Goal: Information Seeking & Learning: Learn about a topic

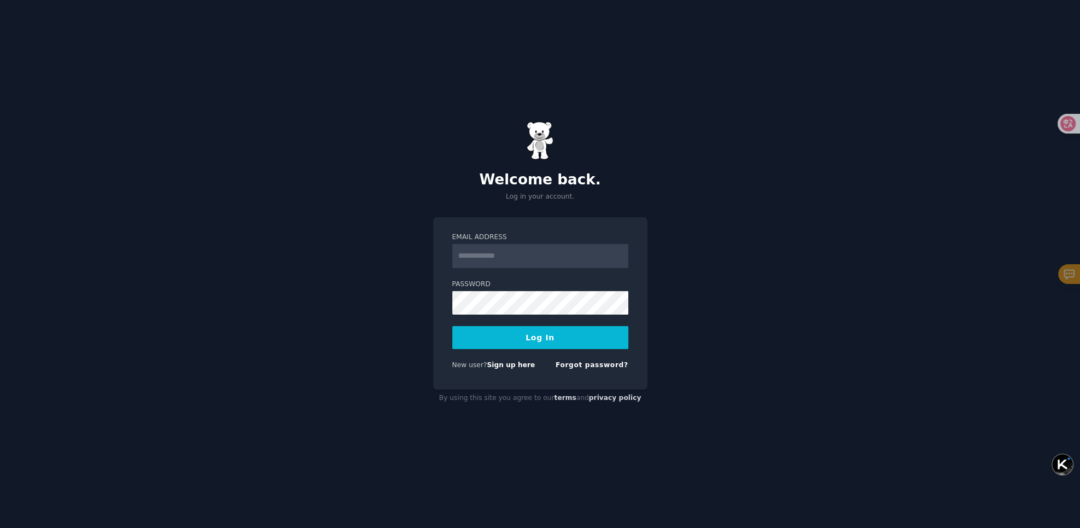
click at [557, 261] on input "Email Address" at bounding box center [540, 256] width 176 height 24
click at [571, 256] on input "Email Address" at bounding box center [540, 256] width 176 height 24
type input "**********"
click at [552, 343] on button "Log In" at bounding box center [540, 337] width 176 height 23
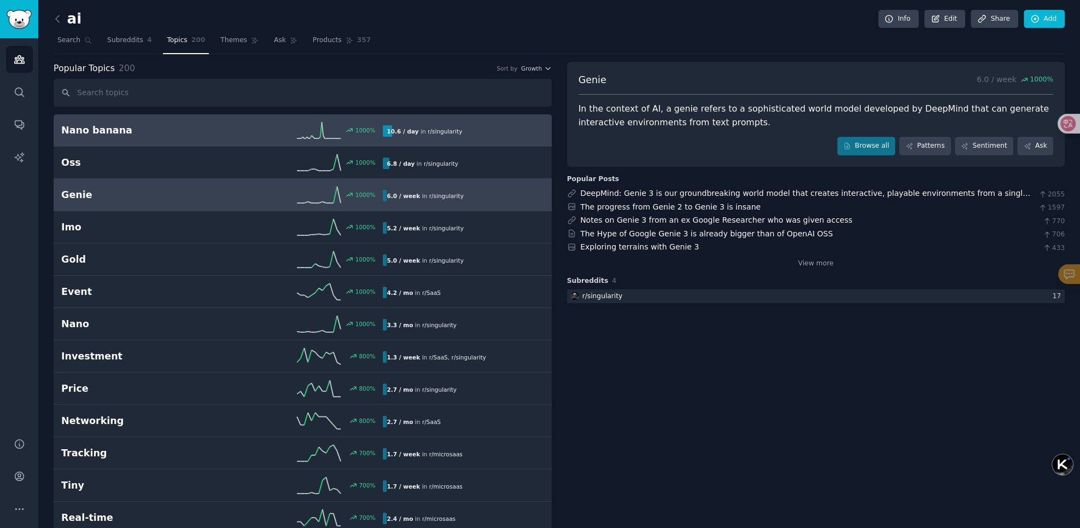
click at [465, 132] on div "10.6 / day in r/ singularity" at bounding box center [459, 130] width 153 height 11
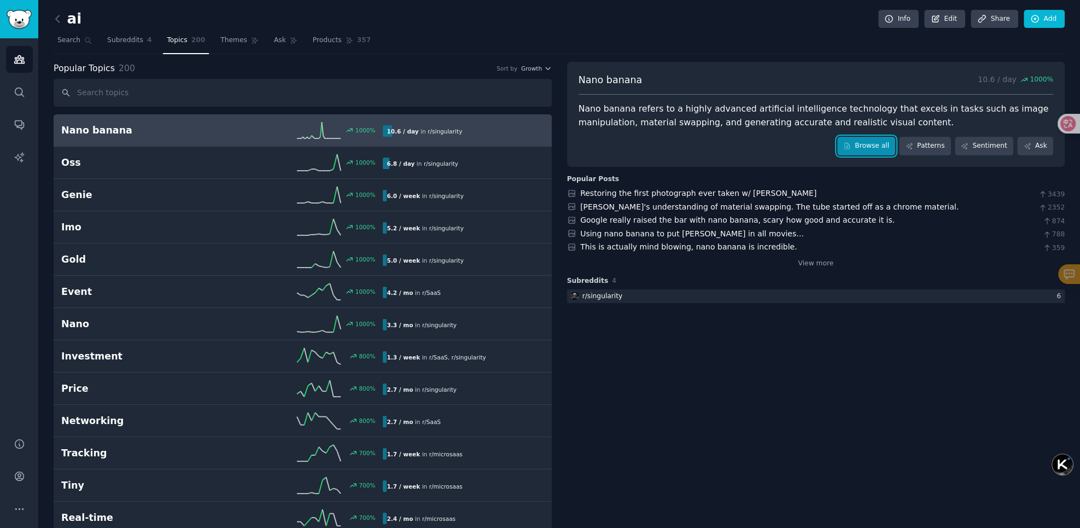
click at [871, 147] on link "Browse all" at bounding box center [866, 146] width 58 height 19
